Goal: Task Accomplishment & Management: Use online tool/utility

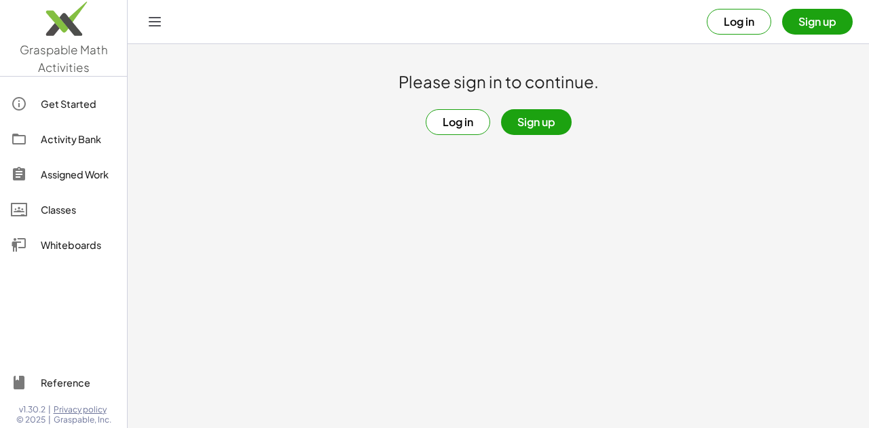
click at [527, 130] on button "Sign up" at bounding box center [536, 122] width 71 height 26
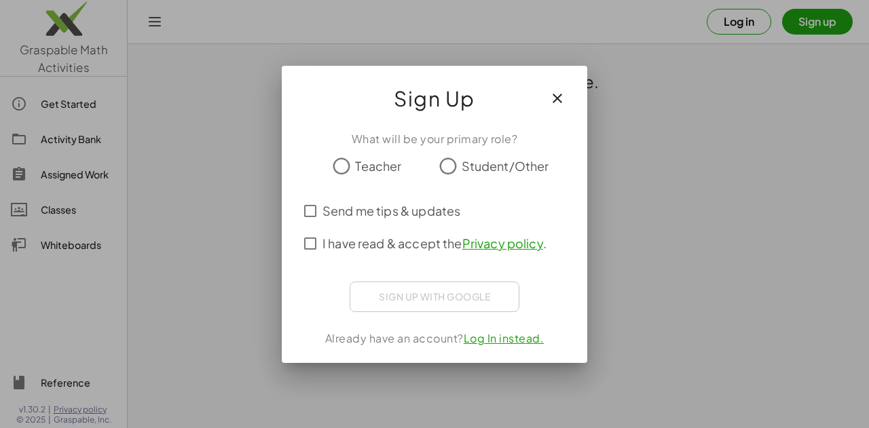
click at [558, 98] on icon "button" at bounding box center [557, 98] width 16 height 16
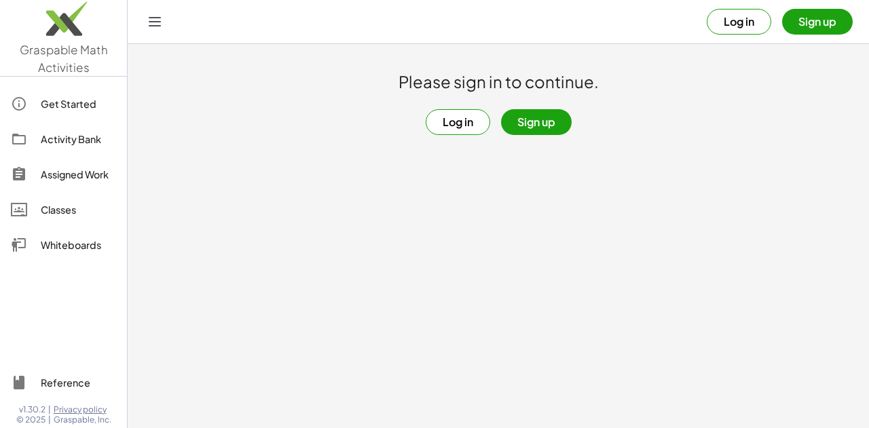
click at [435, 126] on button "Log in" at bounding box center [458, 122] width 65 height 26
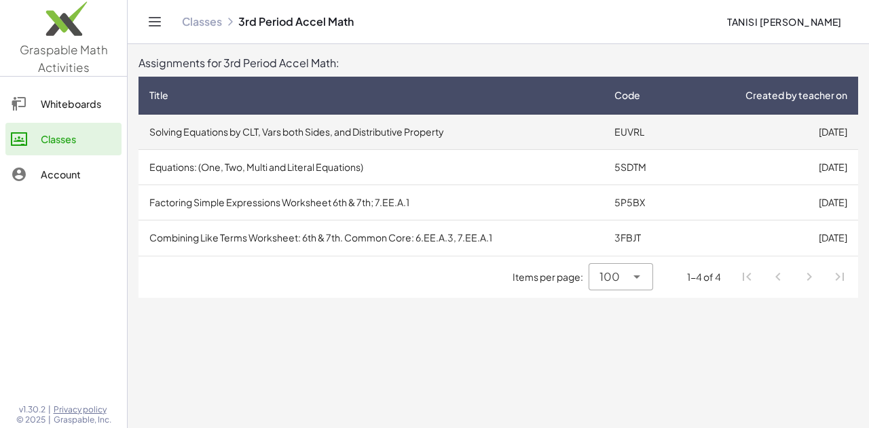
click at [615, 138] on td "EUVRL" at bounding box center [643, 132] width 79 height 35
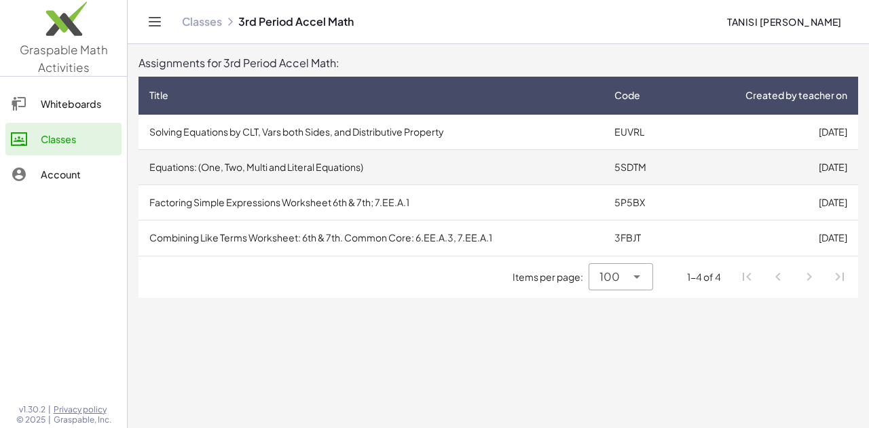
click at [732, 159] on td "[DATE]" at bounding box center [770, 167] width 176 height 35
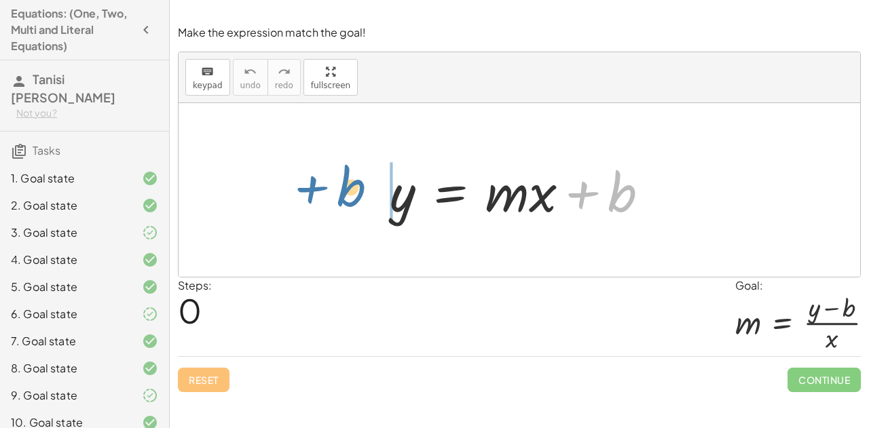
drag, startPoint x: 583, startPoint y: 191, endPoint x: 310, endPoint y: 184, distance: 273.8
click at [310, 184] on div "+ b y = + · m · x + b" at bounding box center [520, 190] width 682 height 174
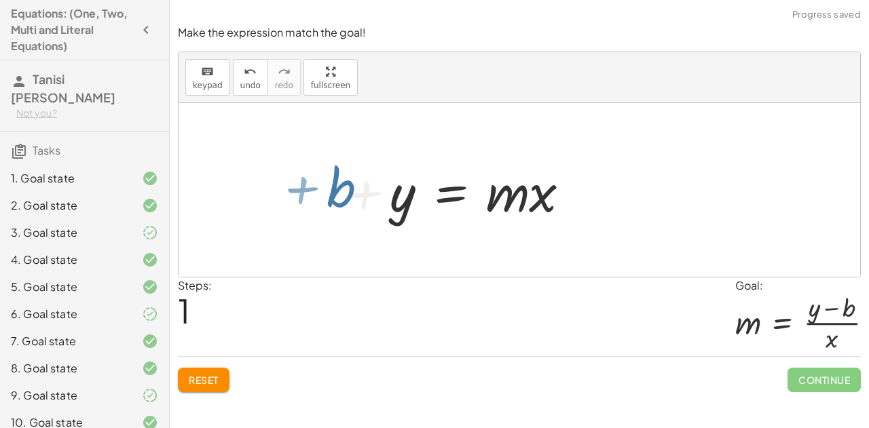
click at [310, 184] on div at bounding box center [415, 191] width 325 height 70
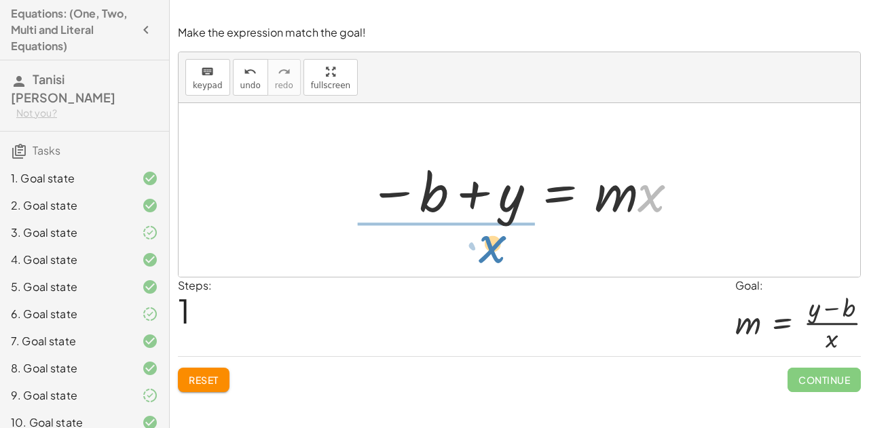
drag, startPoint x: 649, startPoint y: 206, endPoint x: 489, endPoint y: 259, distance: 168.1
click at [489, 259] on div "y = + · m · x + b · x y = · m · x b − +" at bounding box center [520, 190] width 682 height 174
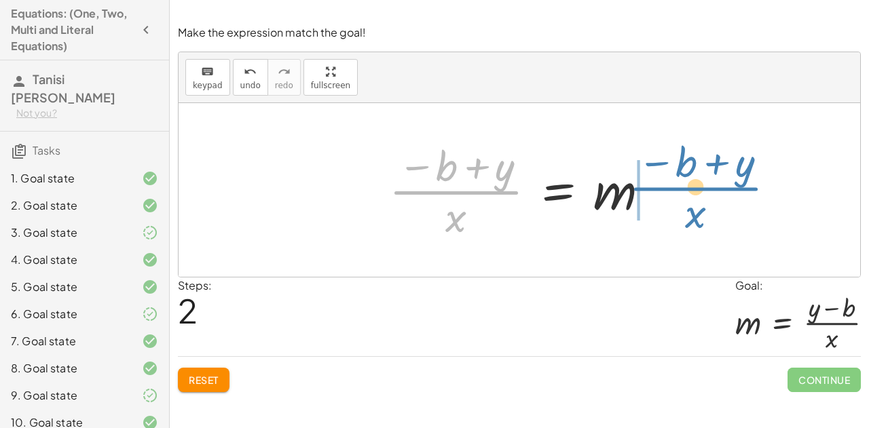
drag, startPoint x: 442, startPoint y: 194, endPoint x: 684, endPoint y: 194, distance: 241.8
click at [684, 194] on div "y = + · m · x + b − b + y = · m · x · ( − b + y ) · x y = m · x b − + · ( )" at bounding box center [520, 190] width 682 height 174
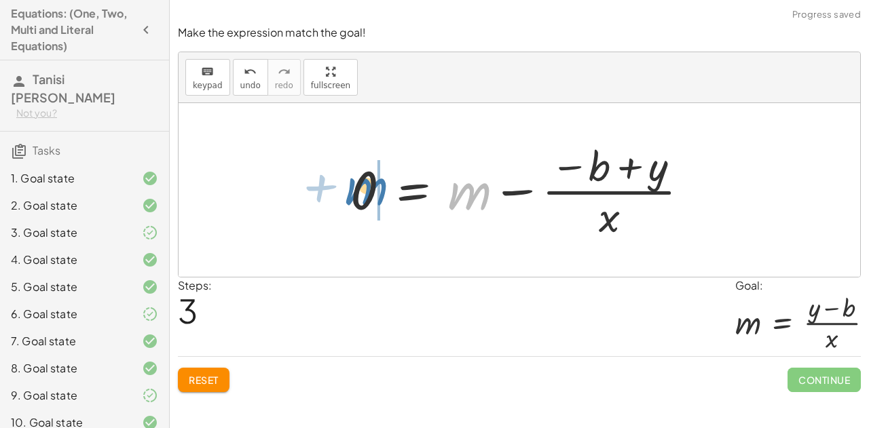
drag, startPoint x: 472, startPoint y: 195, endPoint x: 369, endPoint y: 191, distance: 102.6
click at [369, 191] on div at bounding box center [525, 190] width 363 height 105
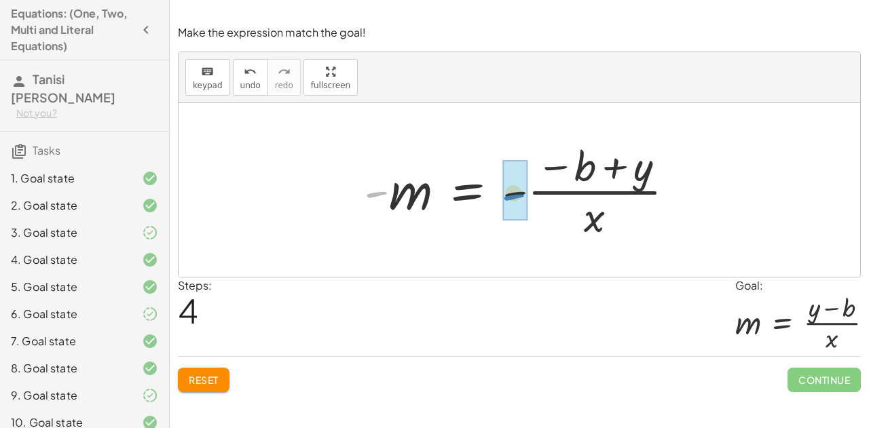
drag, startPoint x: 378, startPoint y: 194, endPoint x: 515, endPoint y: 196, distance: 137.2
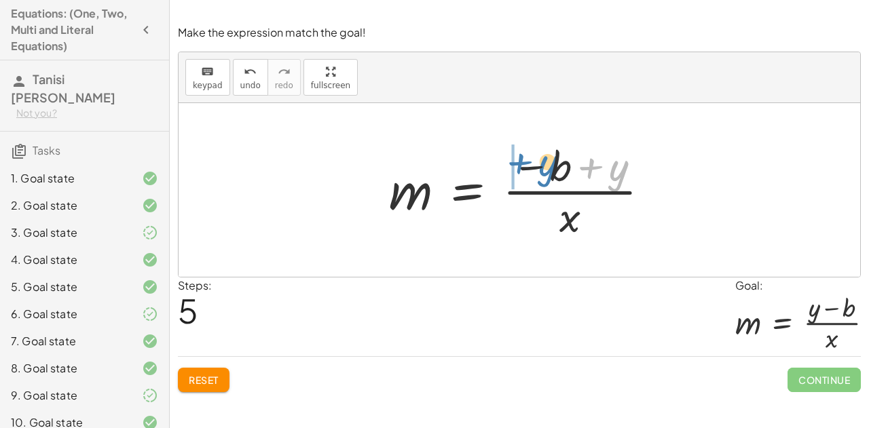
drag, startPoint x: 588, startPoint y: 170, endPoint x: 513, endPoint y: 168, distance: 74.7
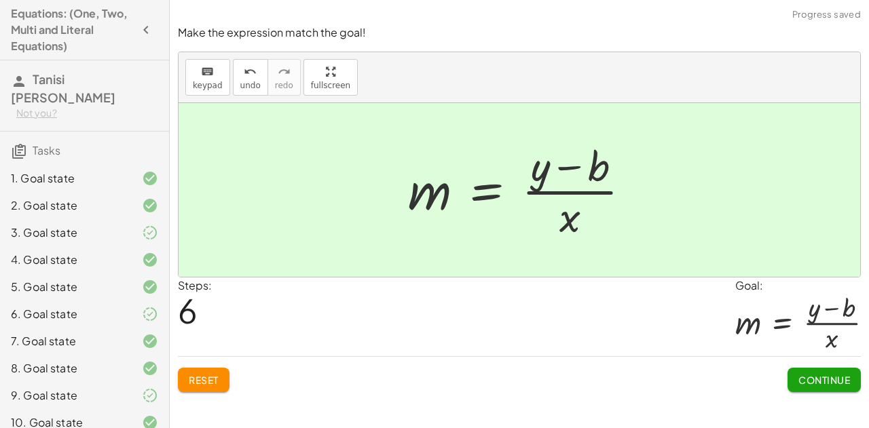
click at [826, 388] on button "Continue" at bounding box center [824, 380] width 73 height 24
